Goal: Find specific page/section: Find specific page/section

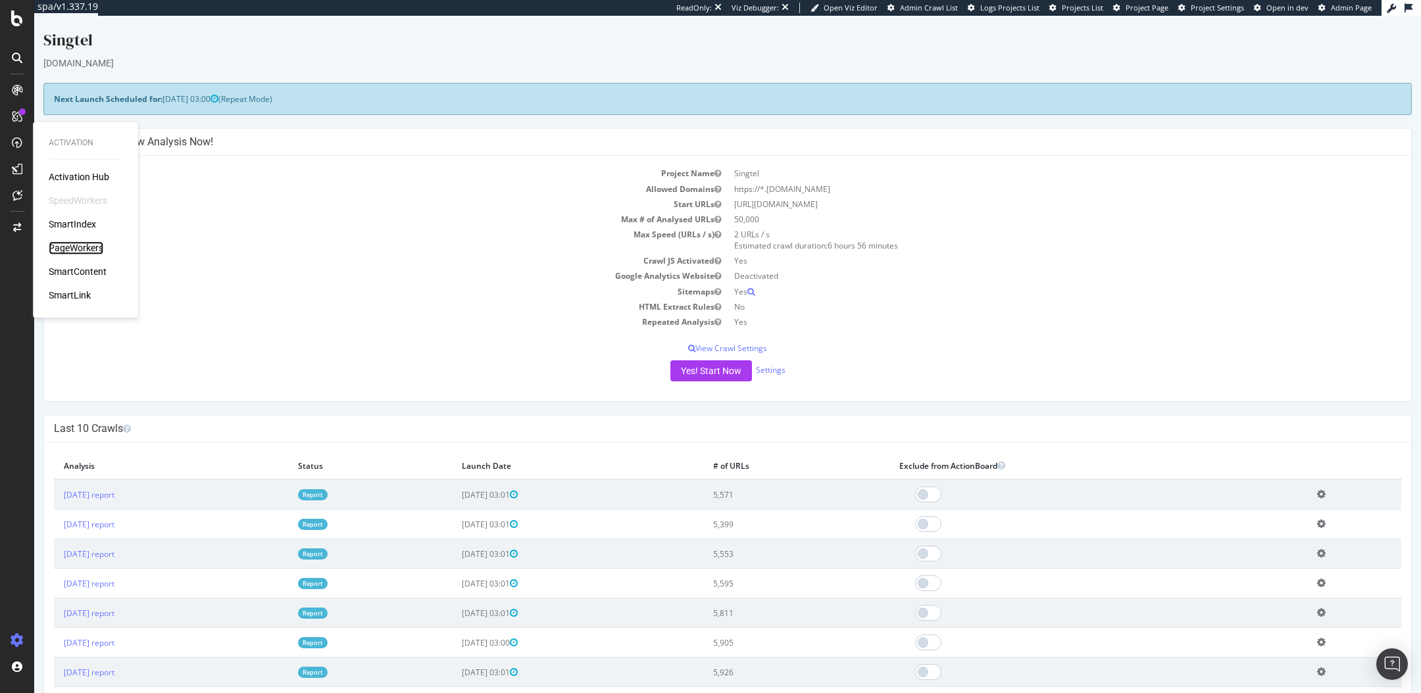
click at [79, 250] on div "PageWorkers" at bounding box center [76, 247] width 55 height 13
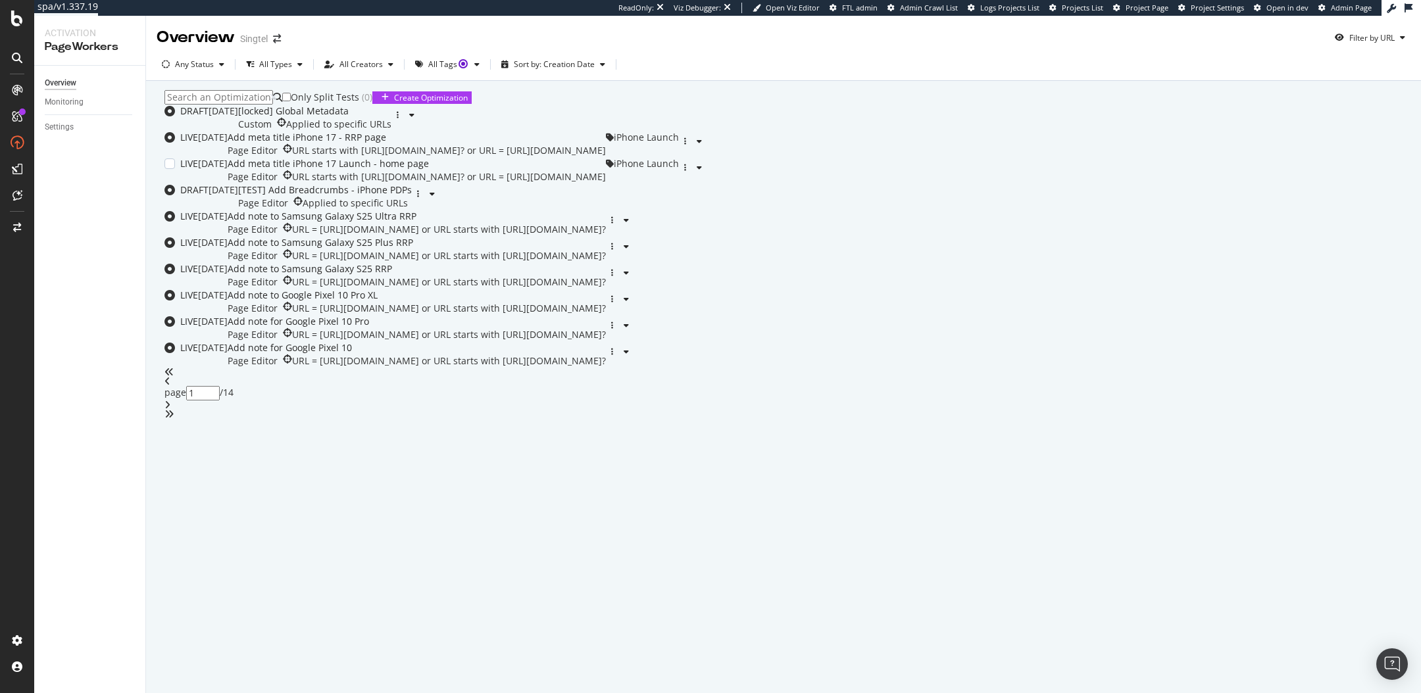
scroll to position [87, 0]
